Goal: Find specific page/section: Find specific page/section

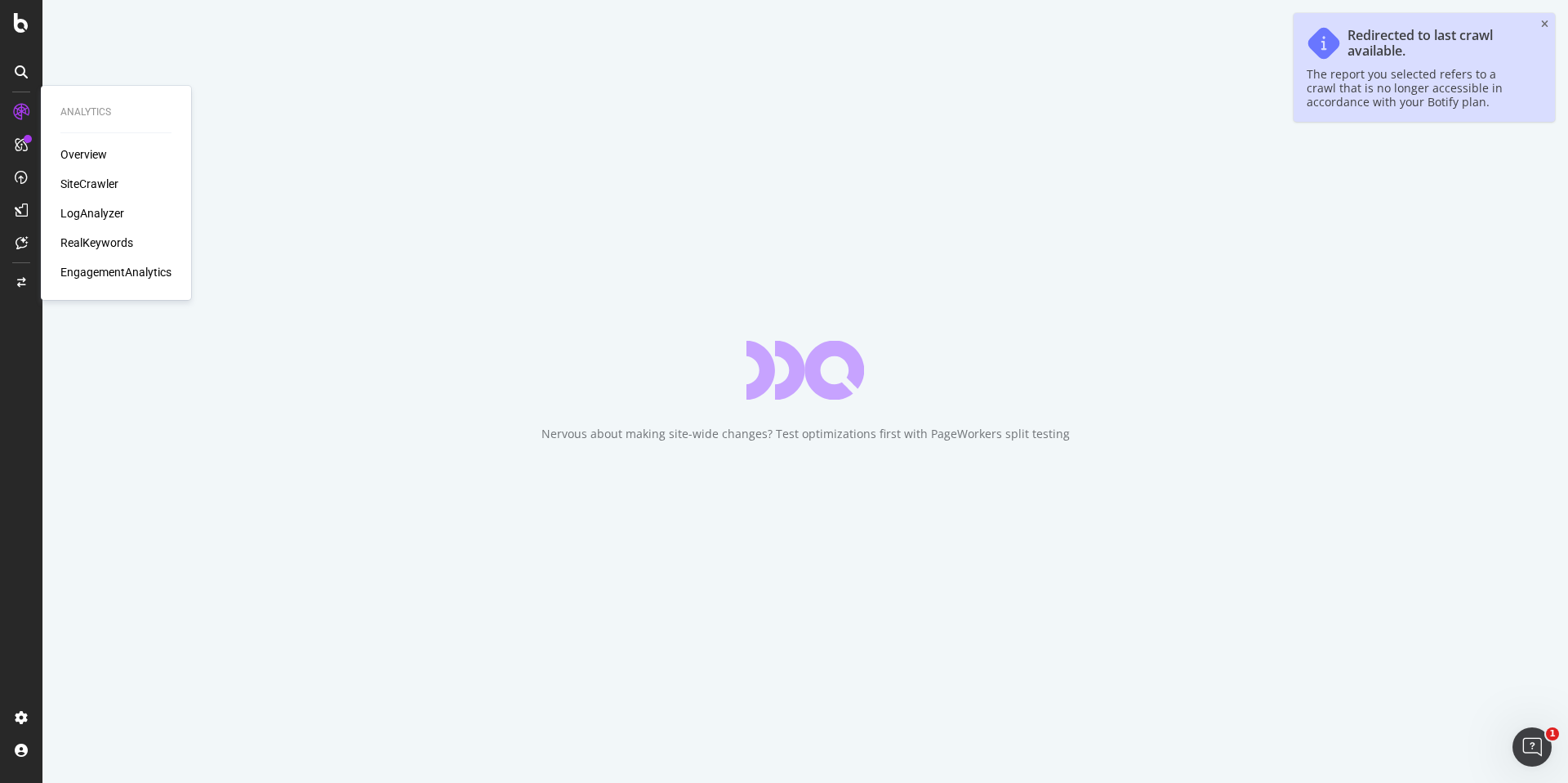
click at [76, 206] on div "LogAnalyzer" at bounding box center [92, 213] width 64 height 16
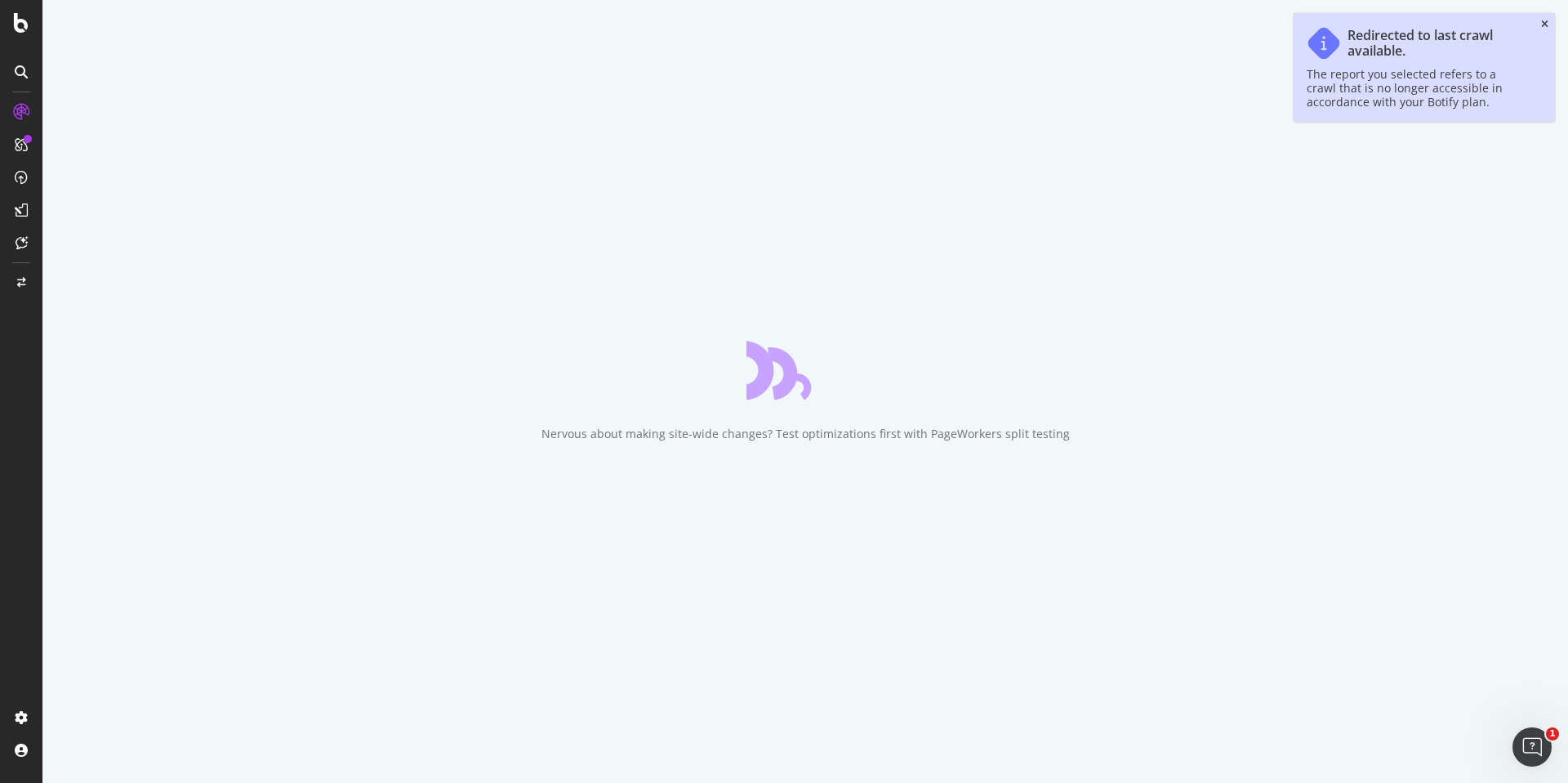
click at [1544, 27] on icon "close toast" at bounding box center [1545, 24] width 8 height 10
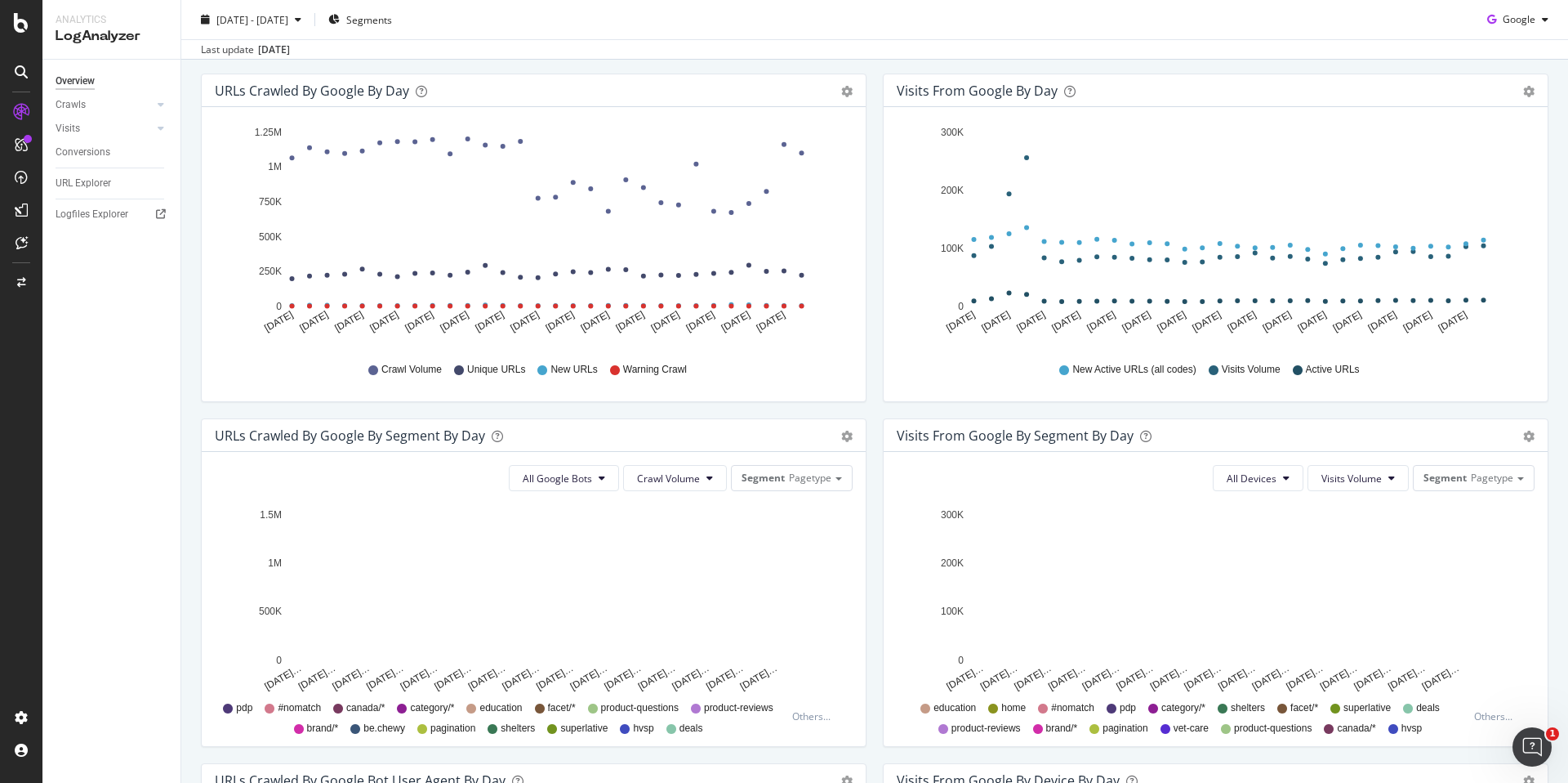
scroll to position [194, 0]
